Goal: Information Seeking & Learning: Learn about a topic

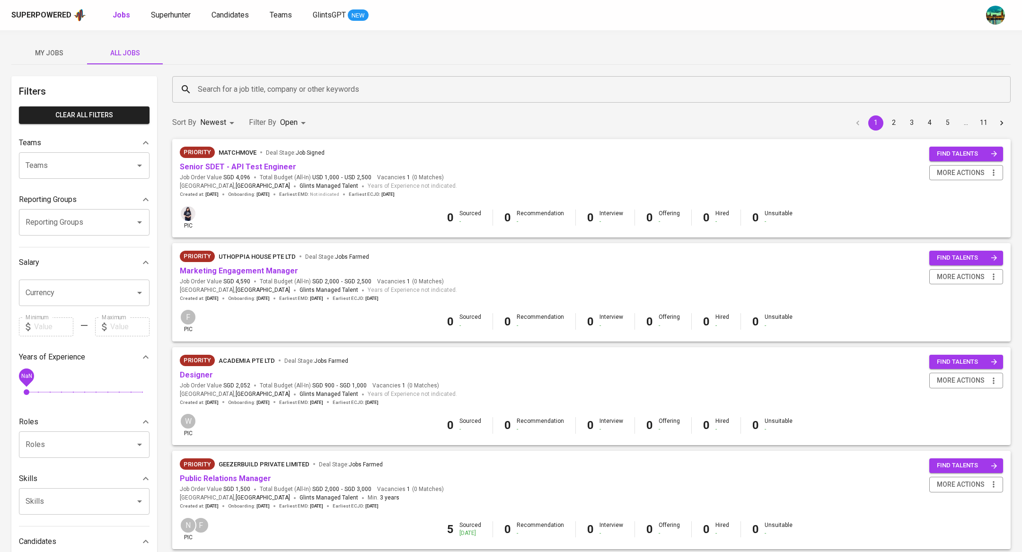
click at [378, 89] on input "Search for a job title, company or other keywords" at bounding box center [593, 89] width 797 height 18
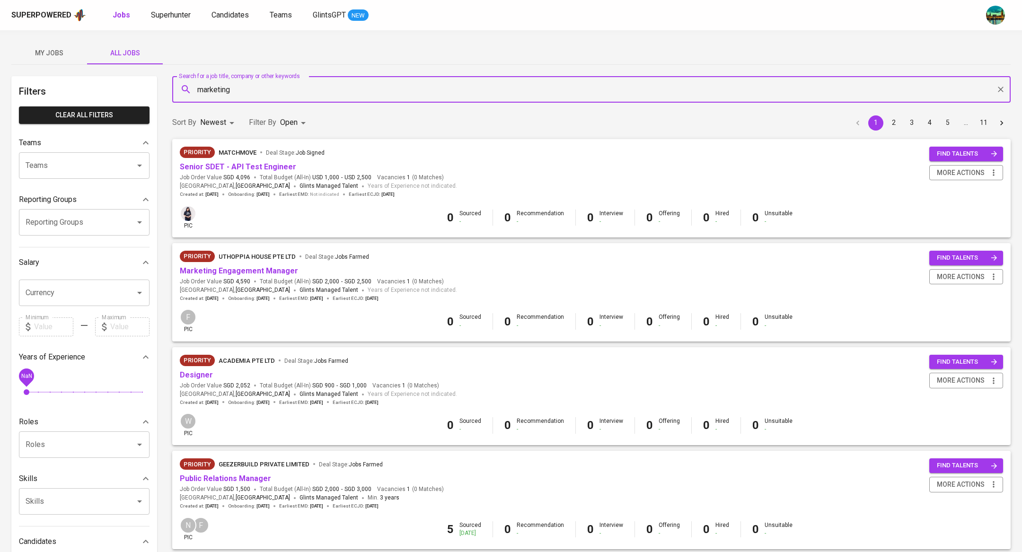
type input "marketing"
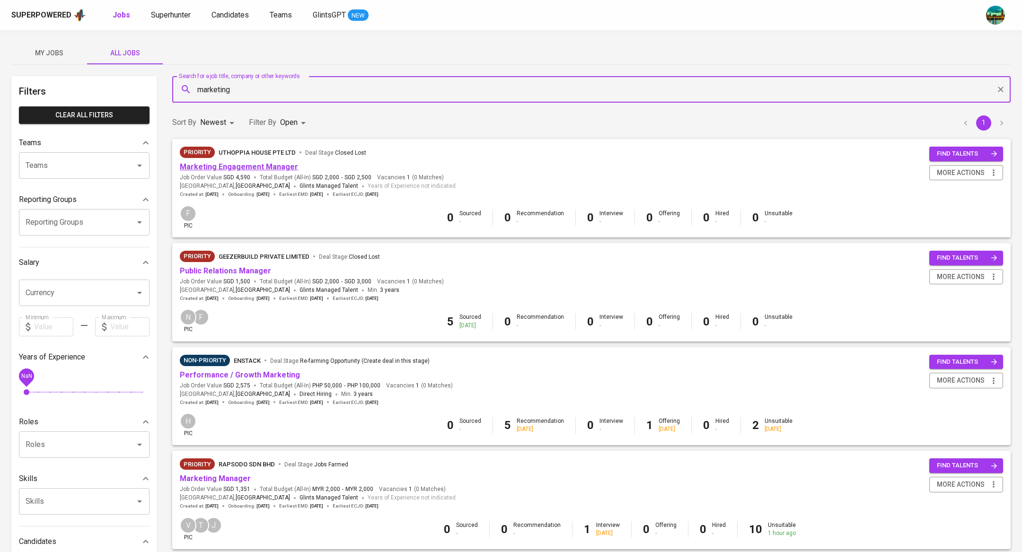
click at [268, 170] on link "Marketing Engagement Manager" at bounding box center [239, 166] width 118 height 9
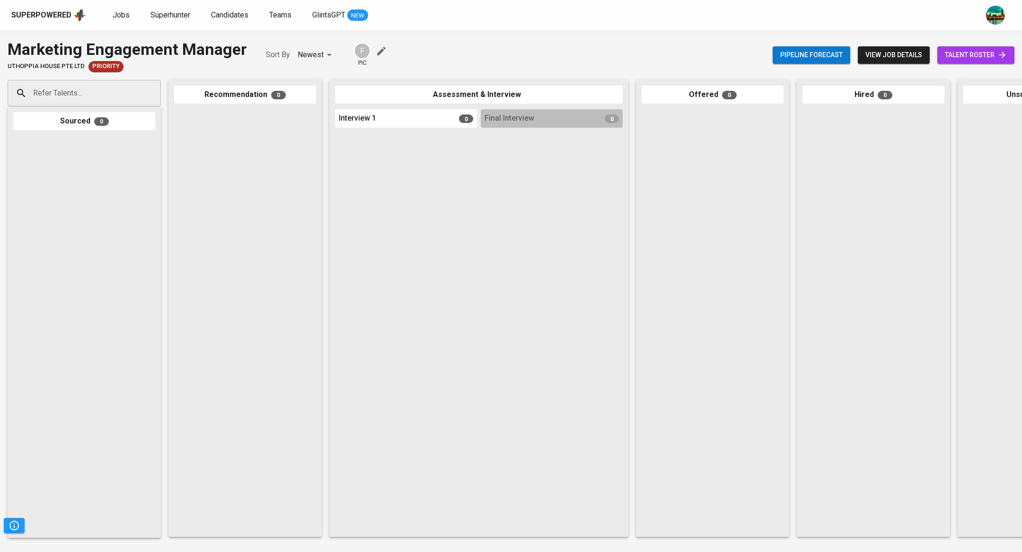
click at [895, 60] on span "view job details" at bounding box center [893, 55] width 57 height 12
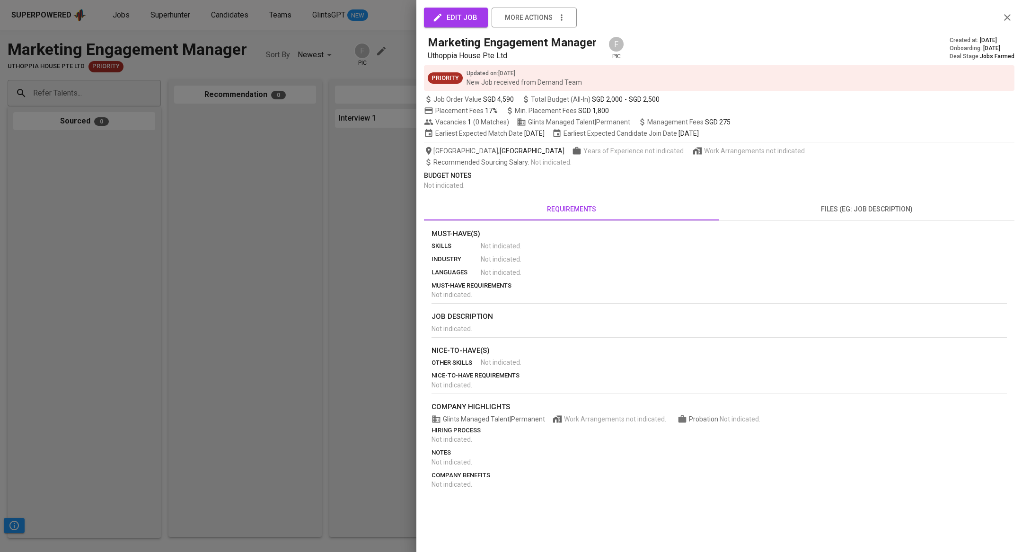
click at [833, 214] on span "files (eg: job description)" at bounding box center [867, 209] width 284 height 12
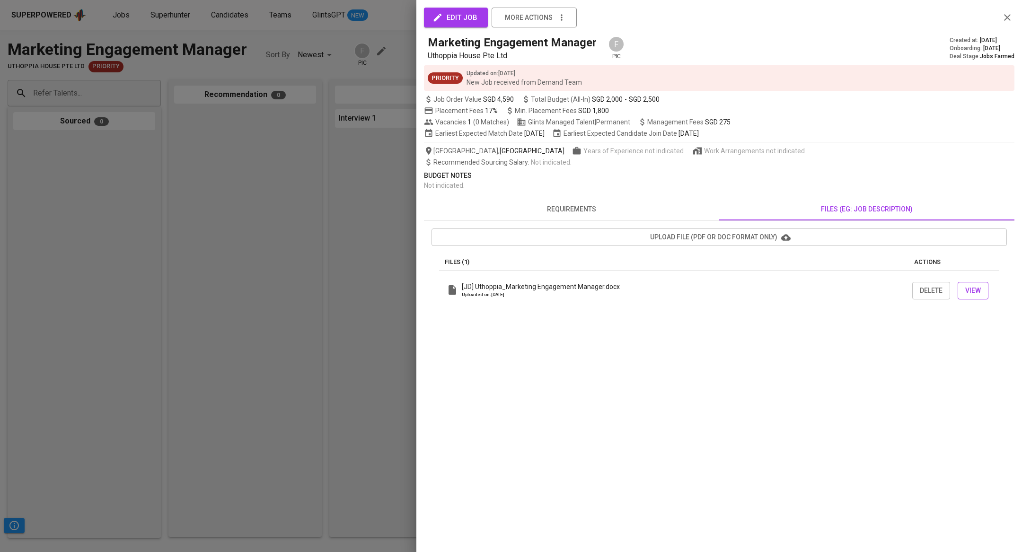
click at [987, 290] on button "View" at bounding box center [973, 291] width 31 height 18
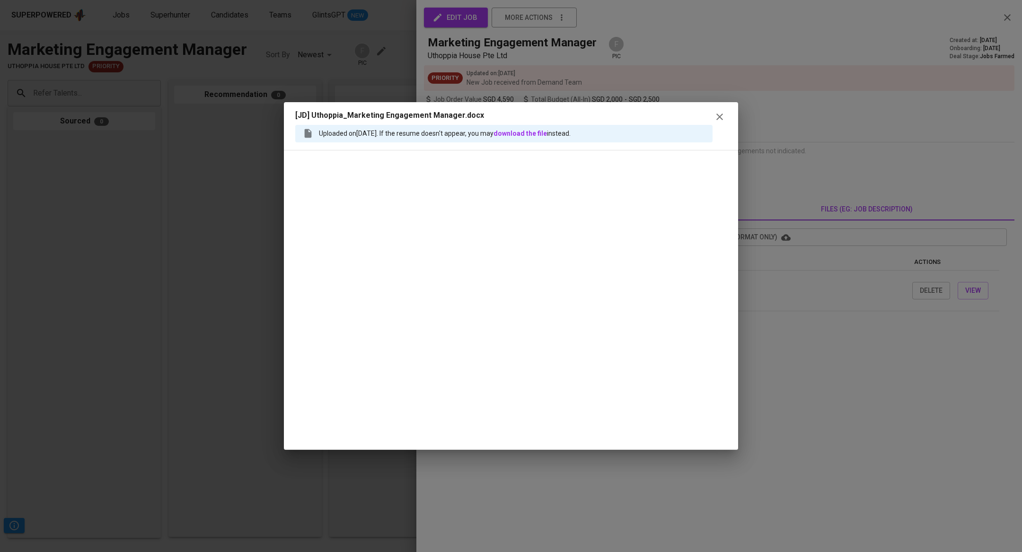
click at [722, 117] on icon "button" at bounding box center [719, 116] width 11 height 11
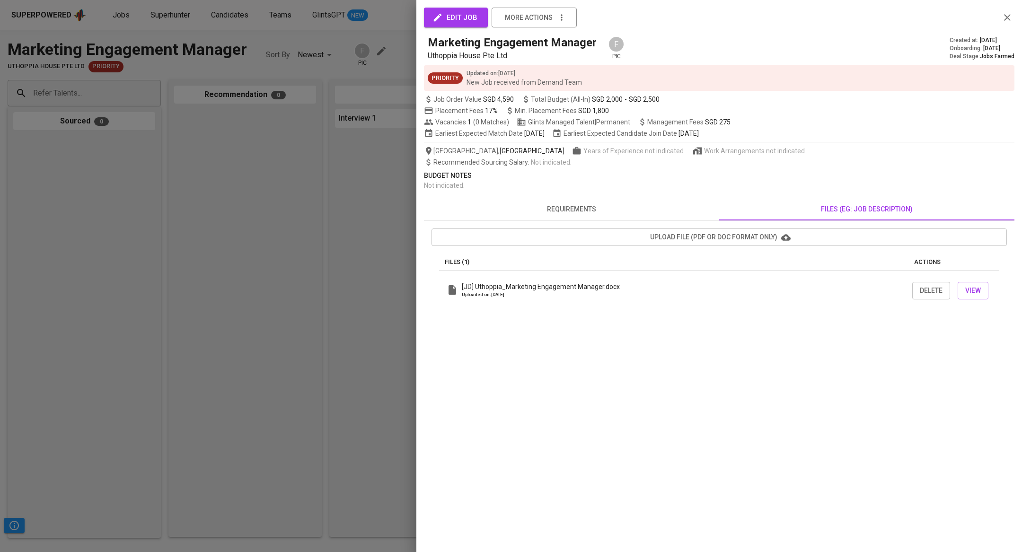
click at [326, 233] on div at bounding box center [511, 276] width 1022 height 552
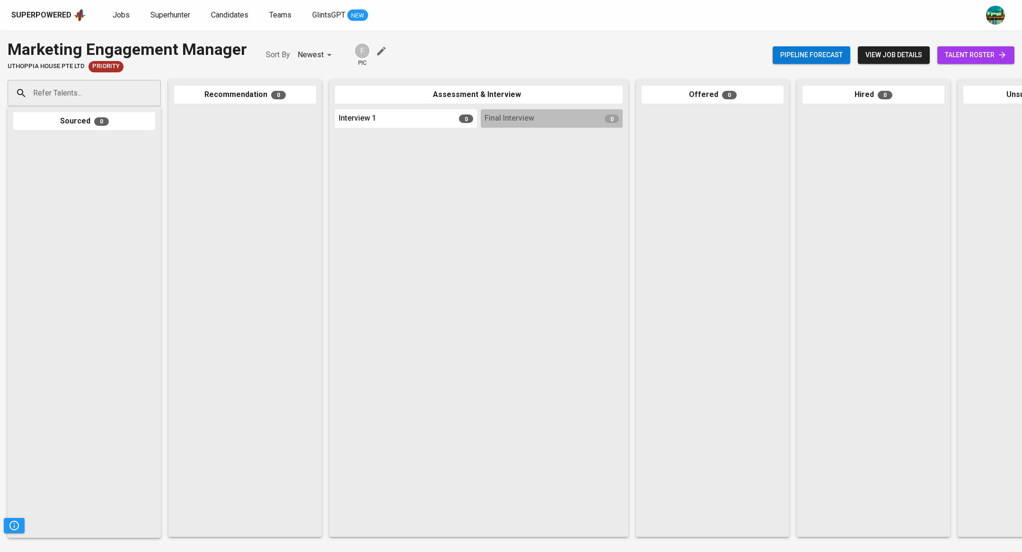
click at [889, 58] on span "view job details" at bounding box center [893, 55] width 57 height 12
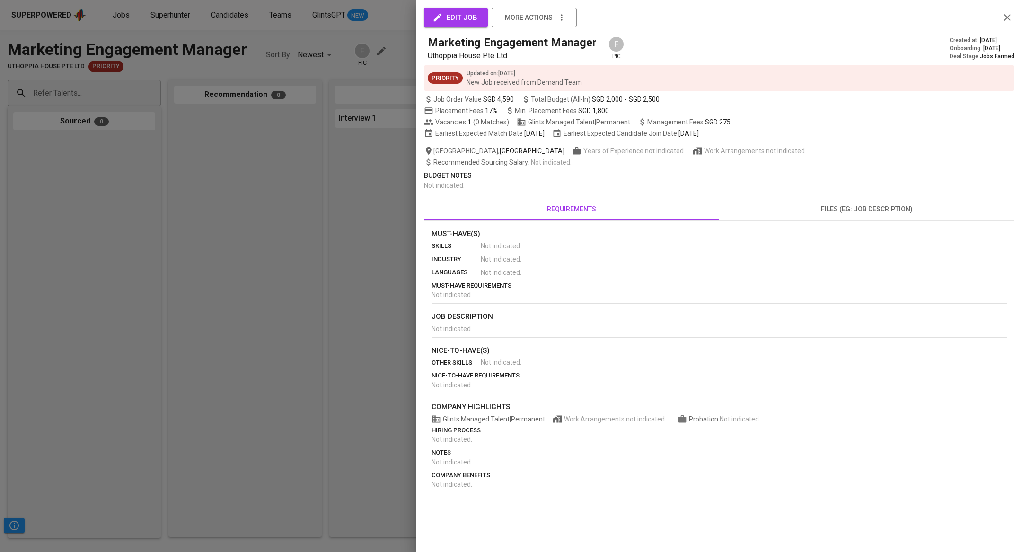
click at [295, 170] on div at bounding box center [511, 276] width 1022 height 552
